Goal: Information Seeking & Learning: Find specific page/section

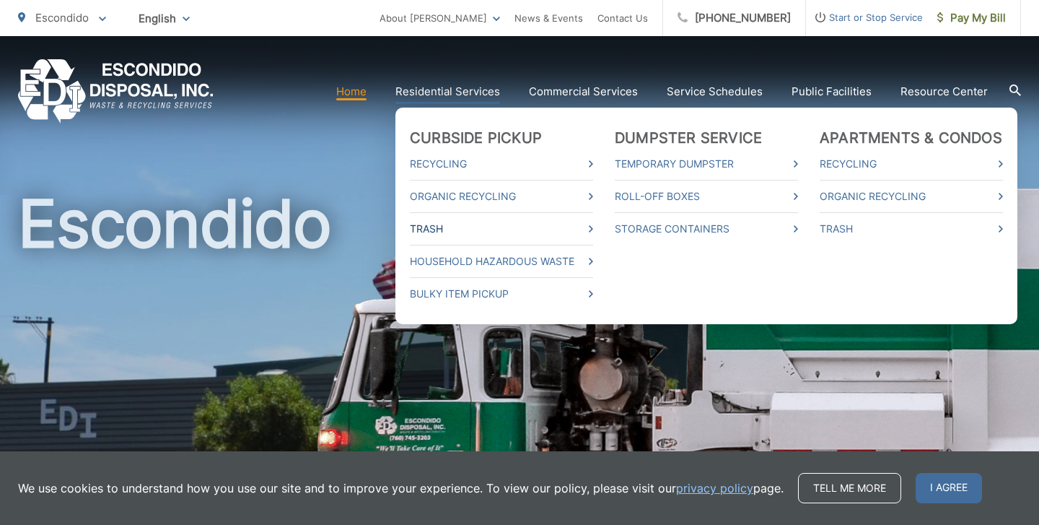
click at [474, 229] on link "Trash" at bounding box center [501, 228] width 183 height 17
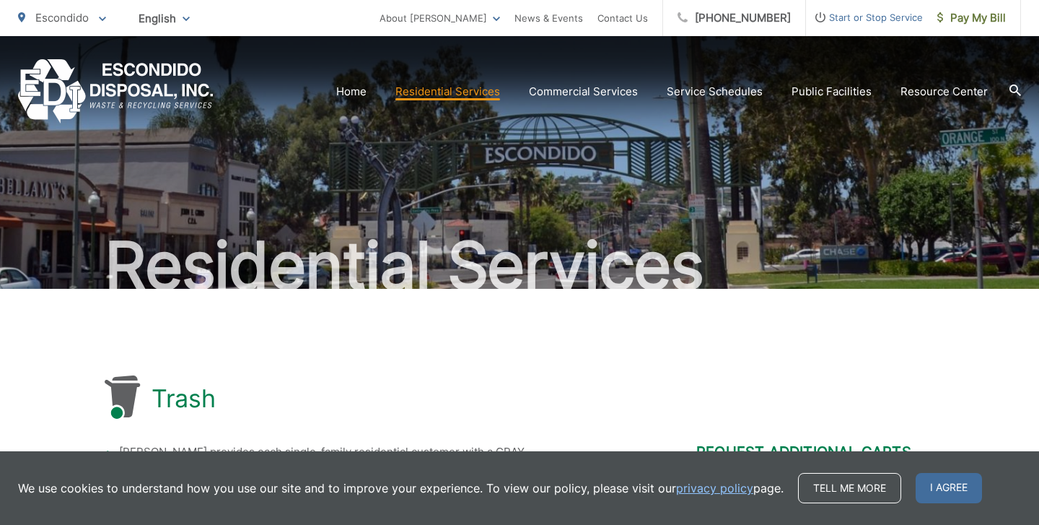
click at [799, 406] on div "Trash" at bounding box center [520, 398] width 830 height 46
click at [932, 484] on span "I agree" at bounding box center [949, 488] width 66 height 30
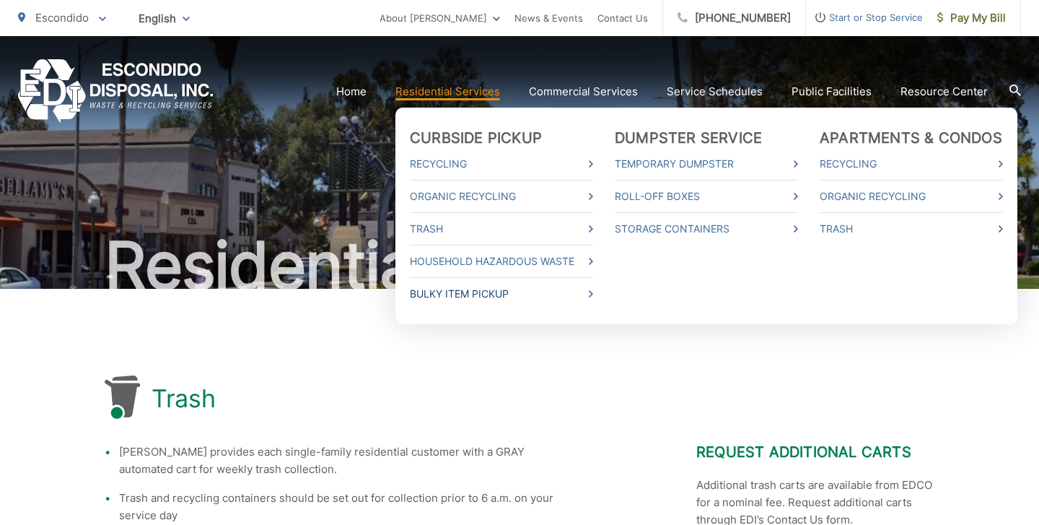
click at [526, 294] on link "Bulky Item Pickup" at bounding box center [501, 293] width 183 height 17
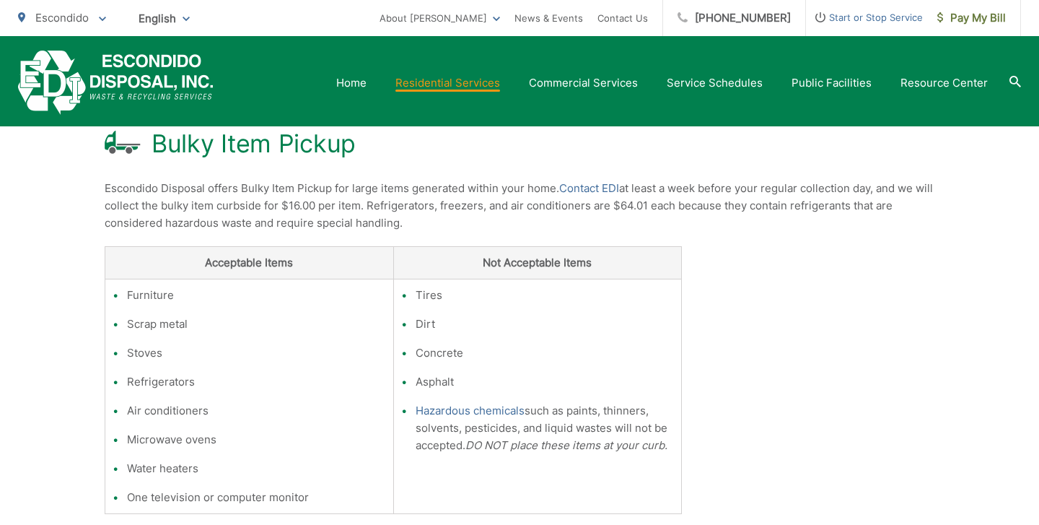
scroll to position [238, 0]
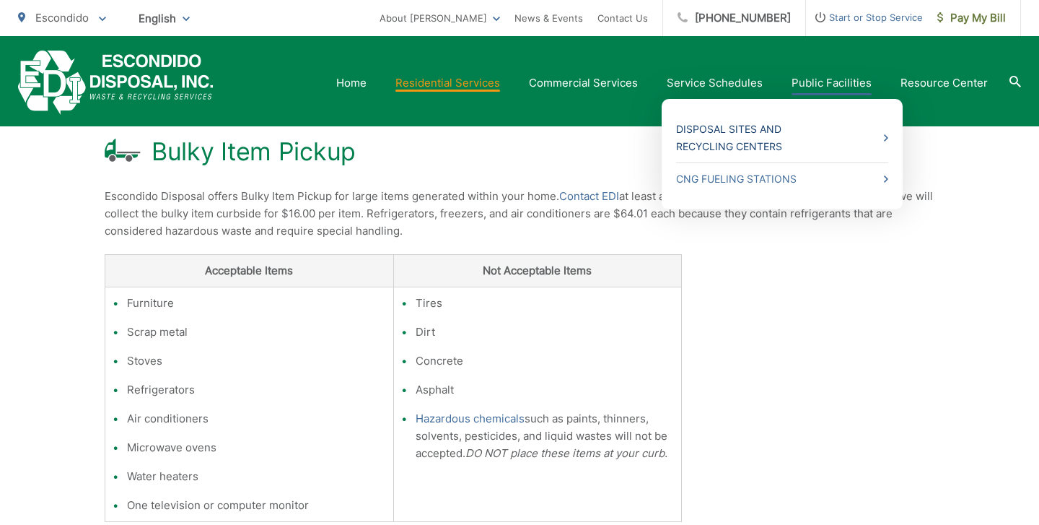
click at [760, 147] on link "Disposal Sites and Recycling Centers" at bounding box center [782, 138] width 212 height 35
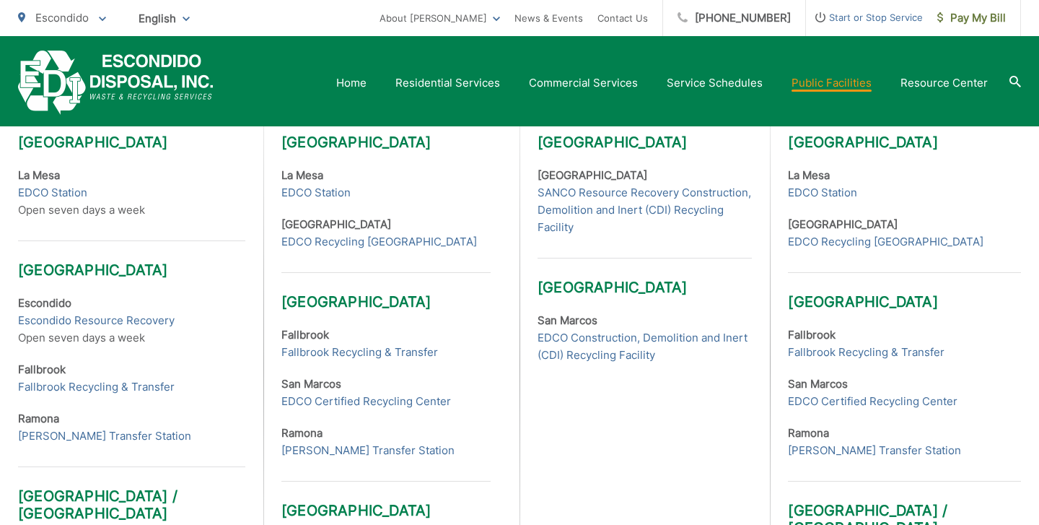
scroll to position [486, 0]
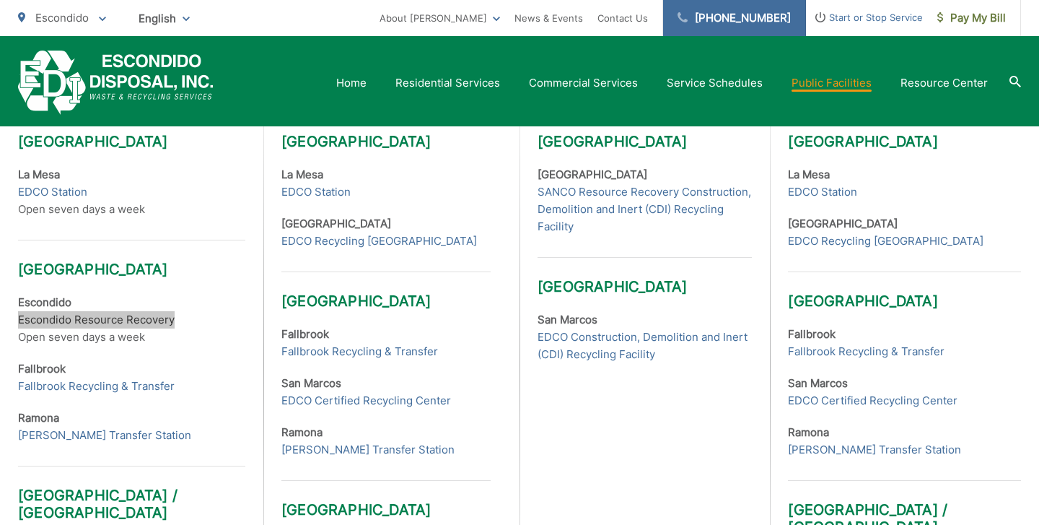
drag, startPoint x: 122, startPoint y: 321, endPoint x: 728, endPoint y: 1, distance: 685.7
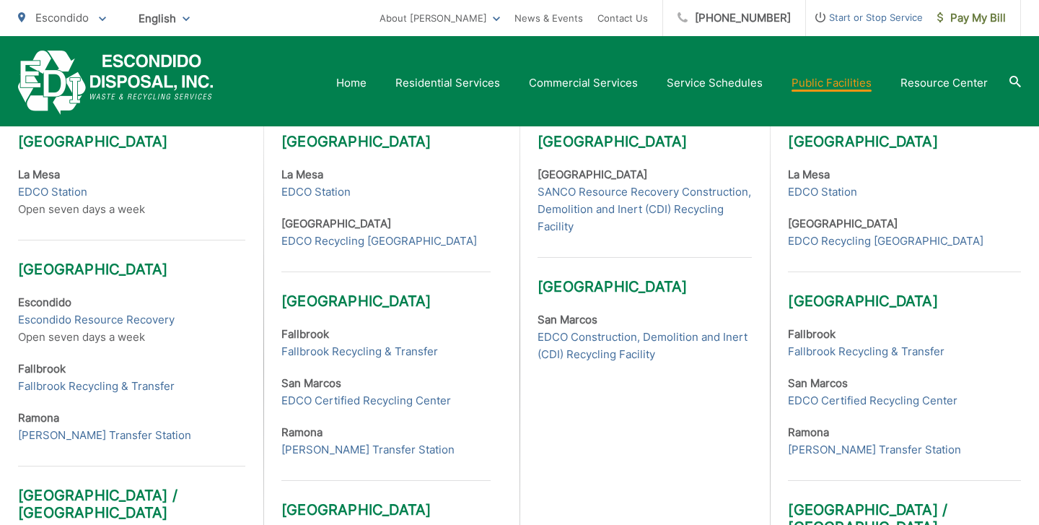
click at [216, 401] on div "Public Disposal Sites San Diego County La Mesa EDCO Station Open seven days a w…" at bounding box center [140, 358] width 245 height 678
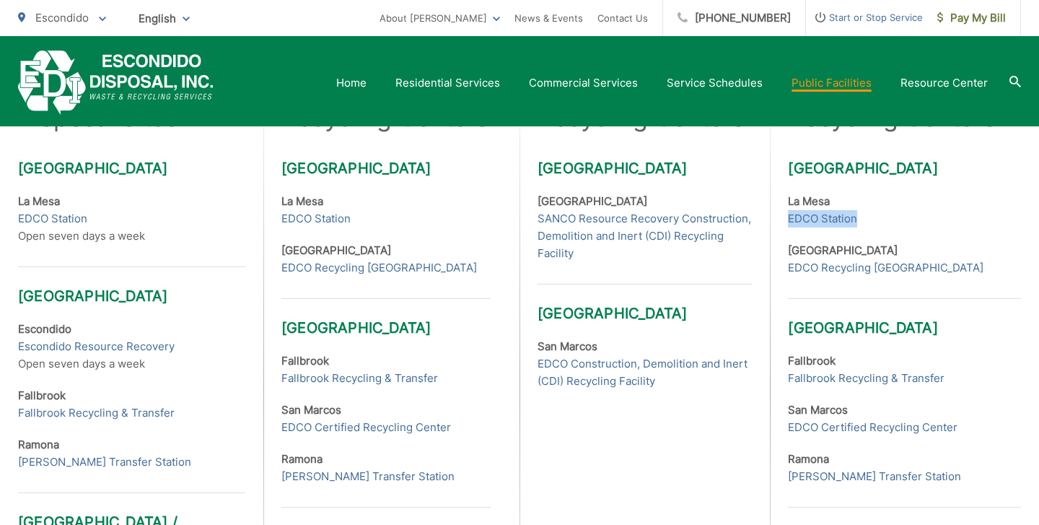
scroll to position [516, 0]
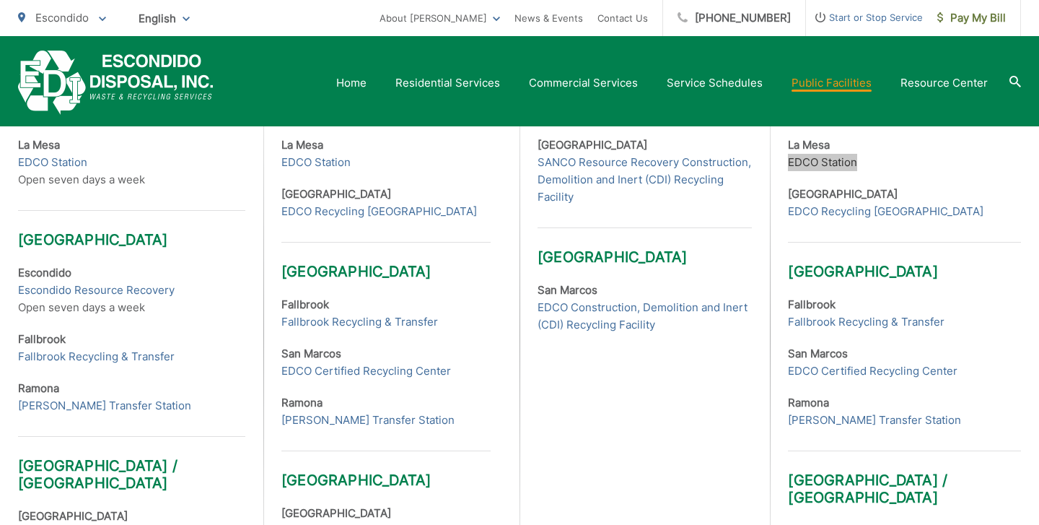
drag, startPoint x: 844, startPoint y: 293, endPoint x: 343, endPoint y: 32, distance: 564.9
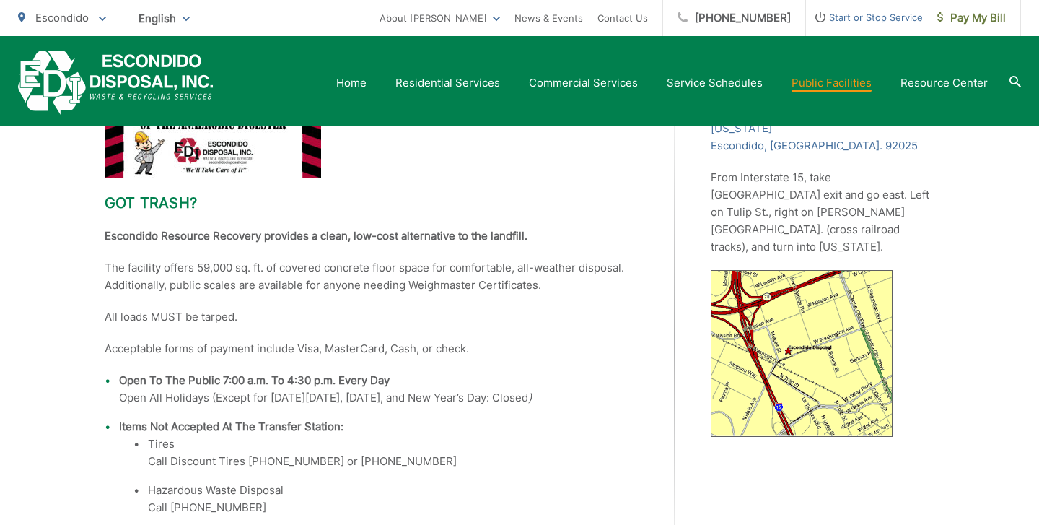
scroll to position [300, 0]
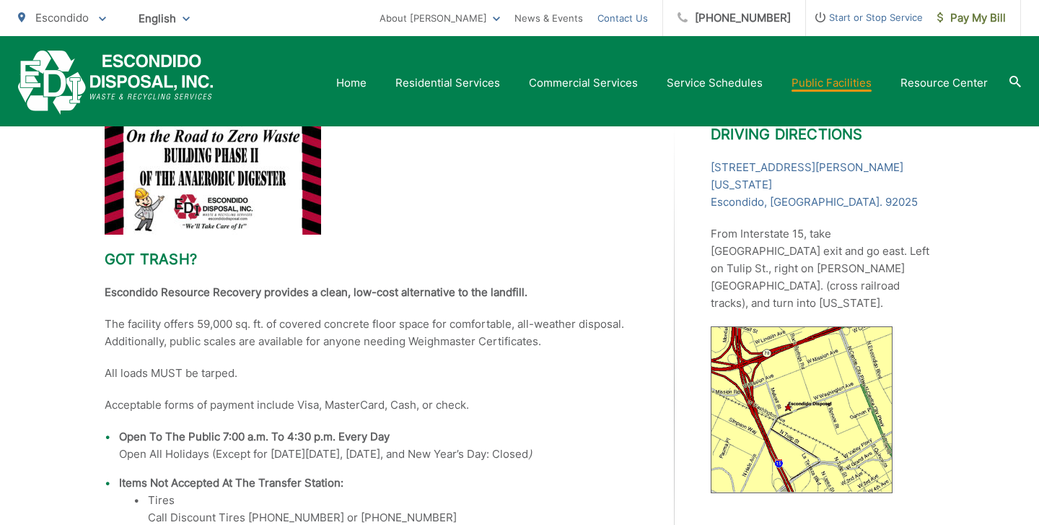
click at [634, 19] on link "Contact Us" at bounding box center [623, 17] width 51 height 17
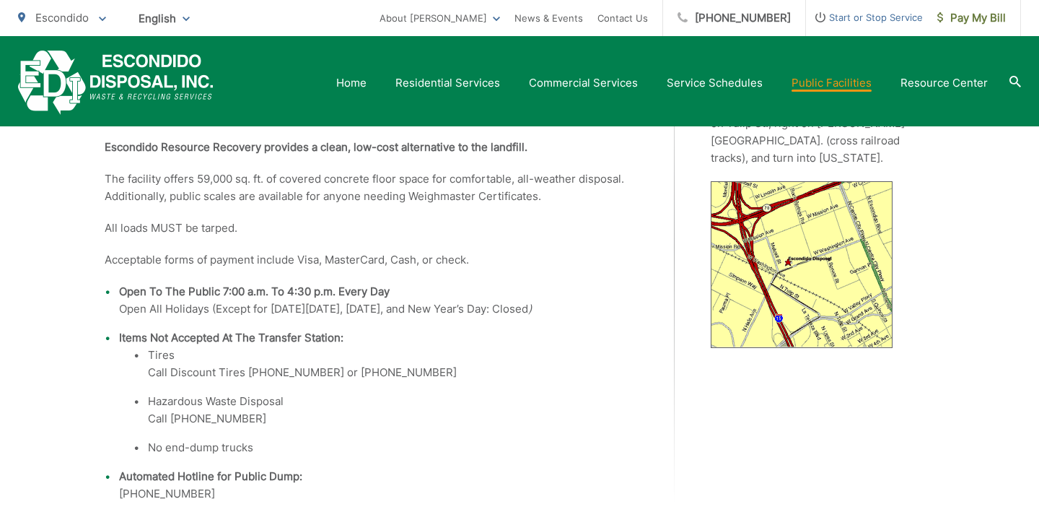
scroll to position [447, 0]
